Goal: Browse casually

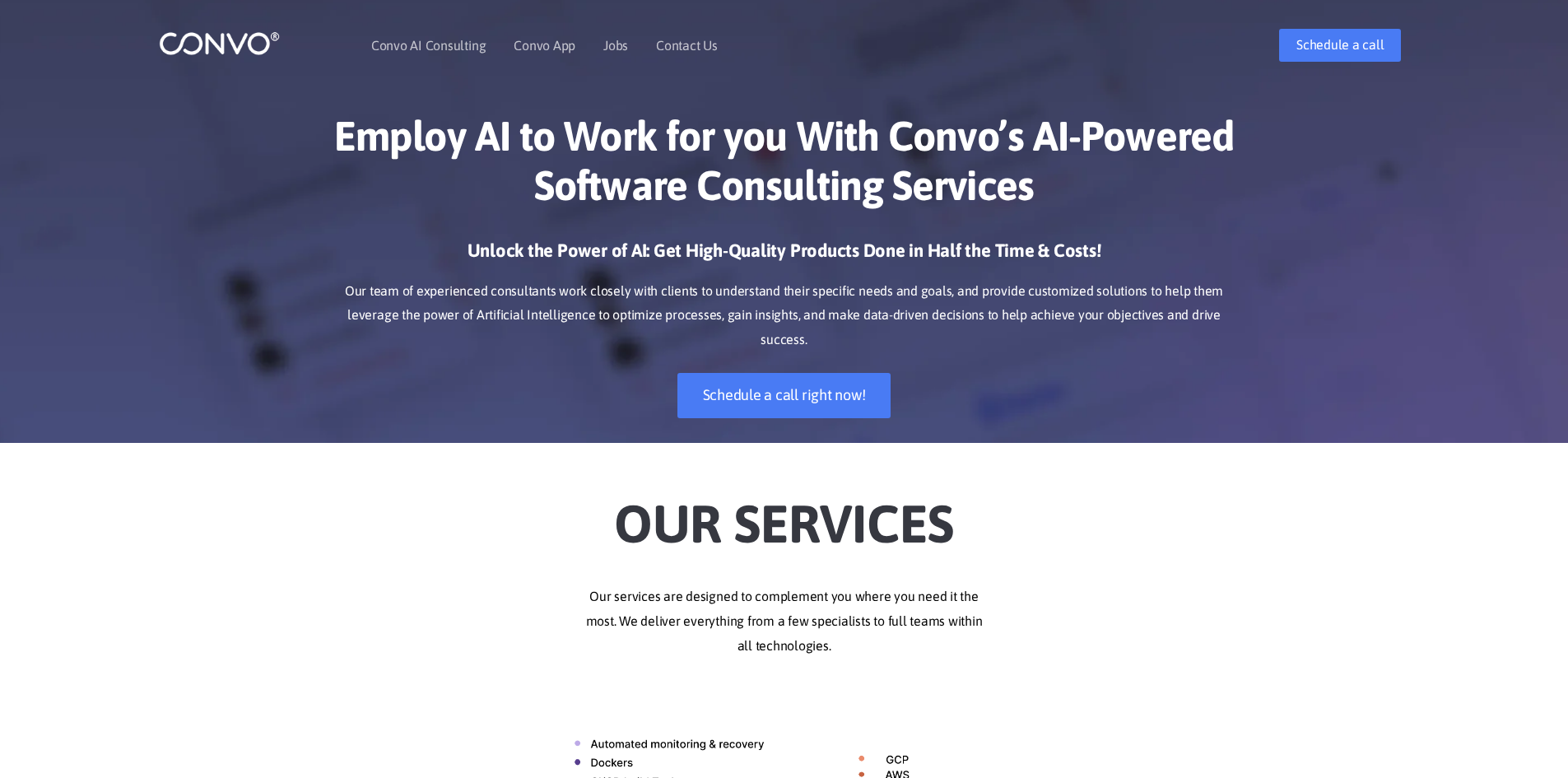
click at [1153, 386] on div "Unlock the Power of AI: Get High-Quality Products Done in Half the Time & Costs…" at bounding box center [784, 341] width 913 height 204
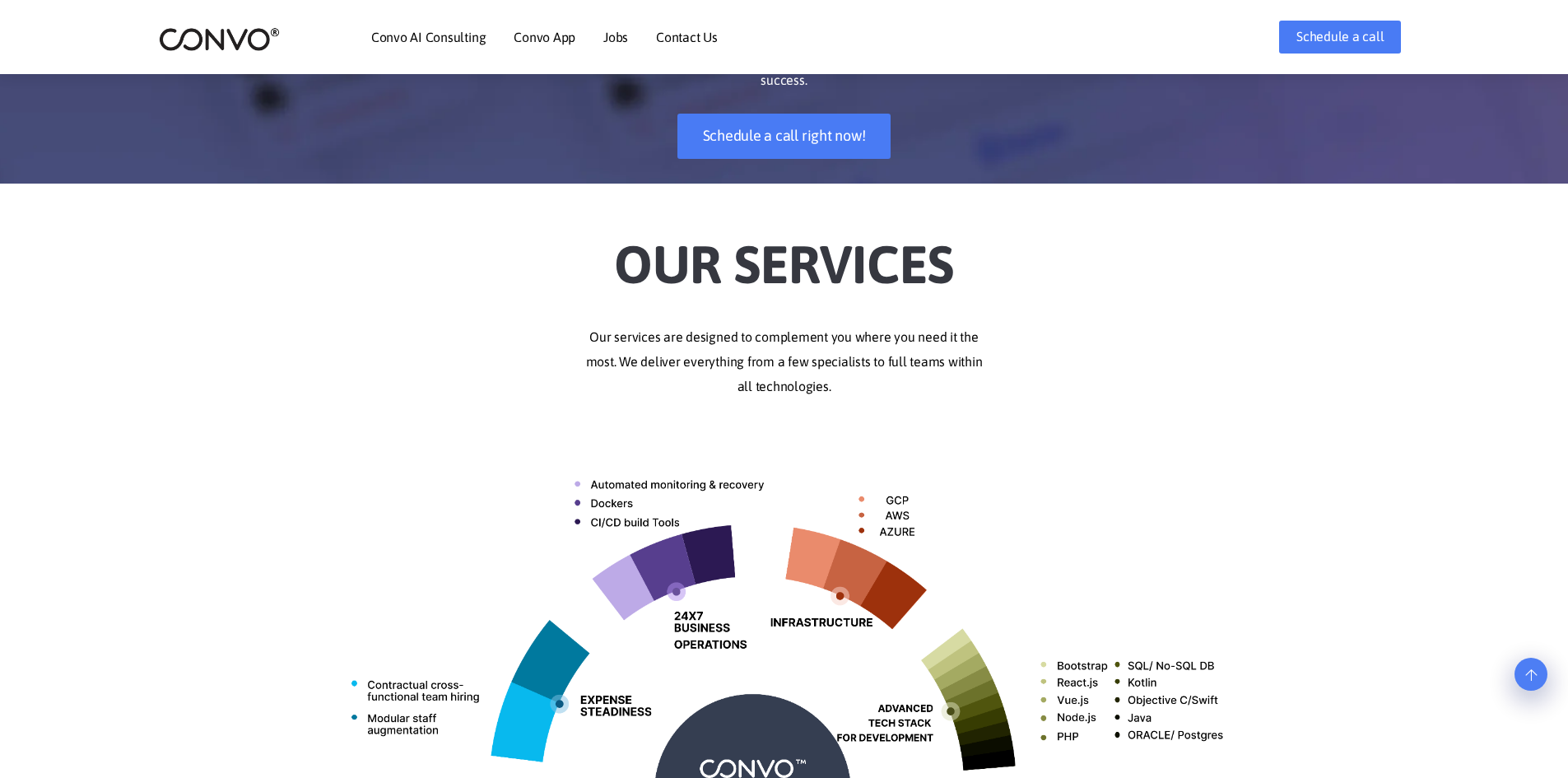
scroll to position [164, 0]
